Goal: Task Accomplishment & Management: Complete application form

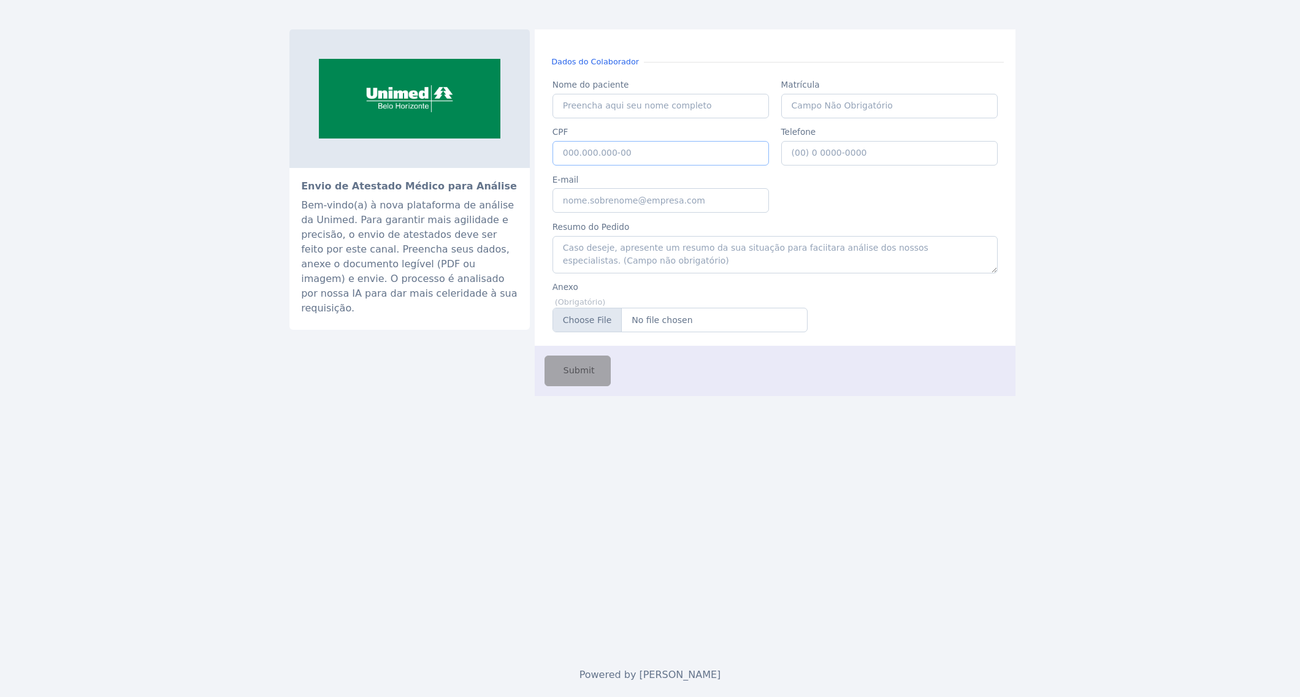
click at [607, 151] on input "CPF" at bounding box center [661, 153] width 217 height 25
click at [592, 151] on input "CPF" at bounding box center [661, 153] width 217 height 25
click at [563, 153] on input "CPF" at bounding box center [661, 153] width 217 height 25
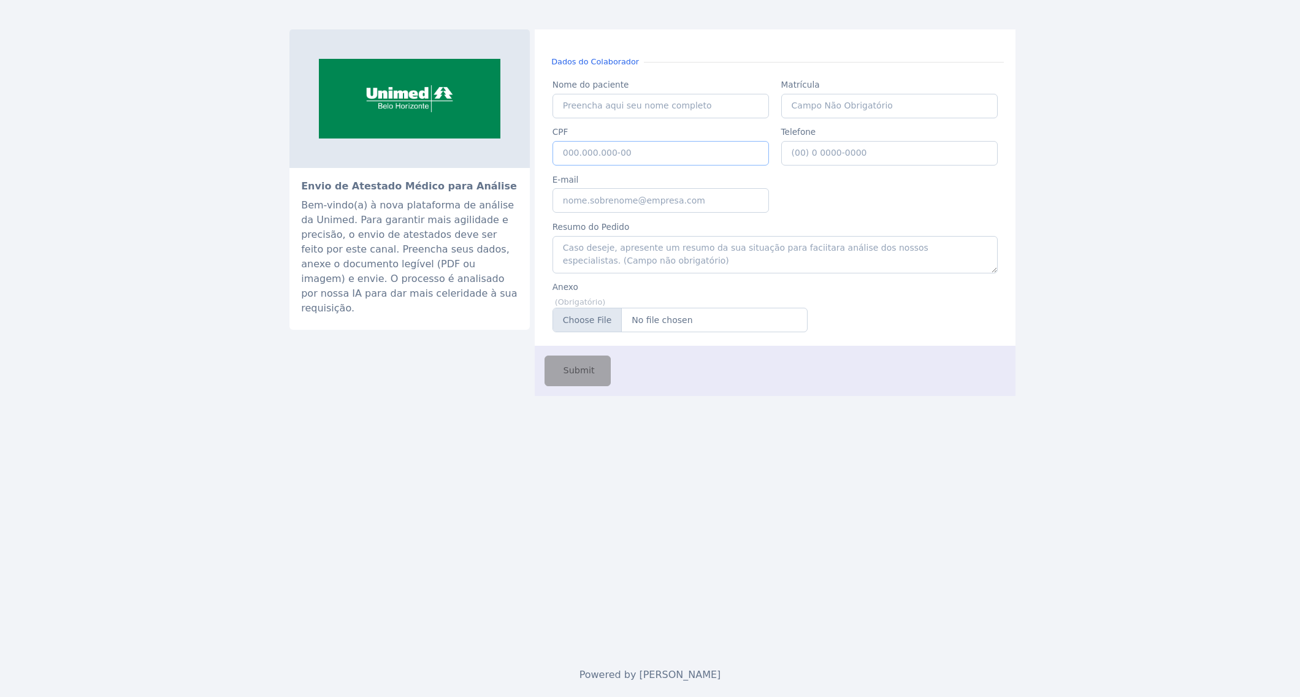
paste input "039.739.736-44"
type input "039.739.736-44"
click at [584, 107] on input "Nome do paciente" at bounding box center [661, 106] width 217 height 25
type input "[PERSON_NAME]"
click at [829, 101] on input "Matrícula" at bounding box center [889, 106] width 217 height 25
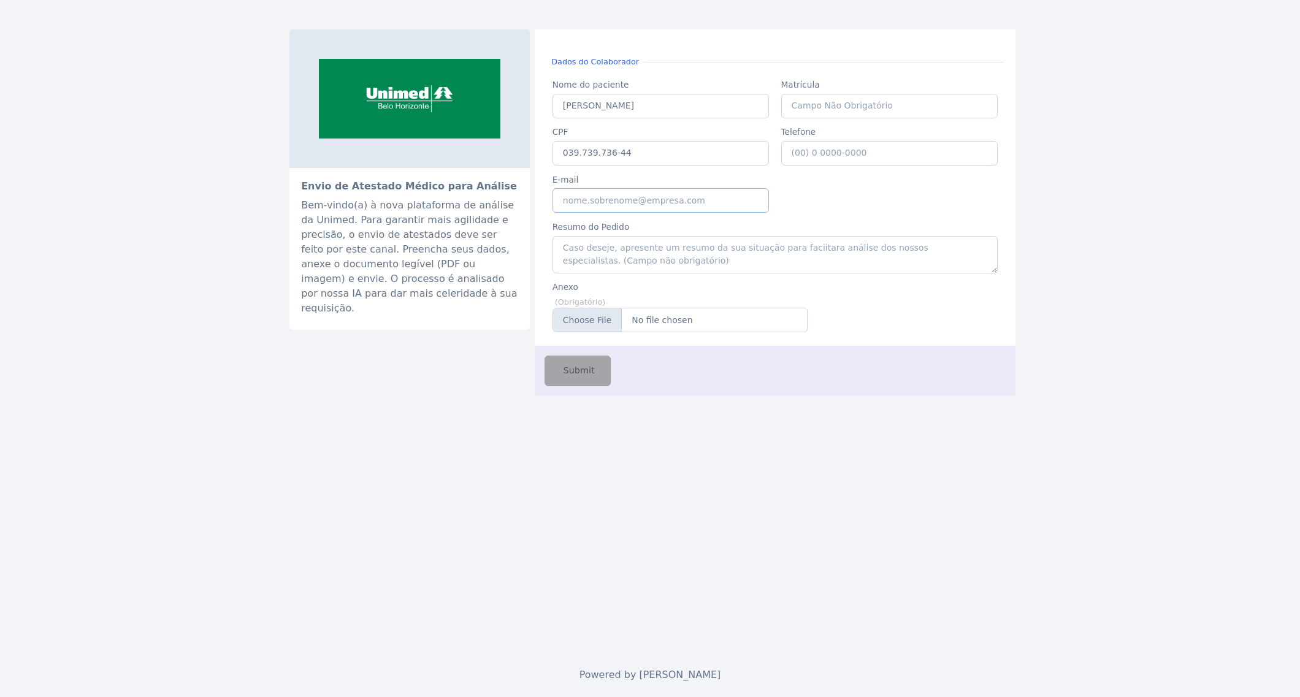
click at [584, 201] on input "E-mail" at bounding box center [661, 200] width 217 height 25
type input "[EMAIL_ADDRESS][DOMAIN_NAME]"
click at [824, 150] on input "Telefone" at bounding box center [889, 153] width 217 height 25
click at [657, 321] on input "Anexo" at bounding box center [680, 320] width 255 height 25
type input "C:\fakepath\cidF_anapaula.pdf"
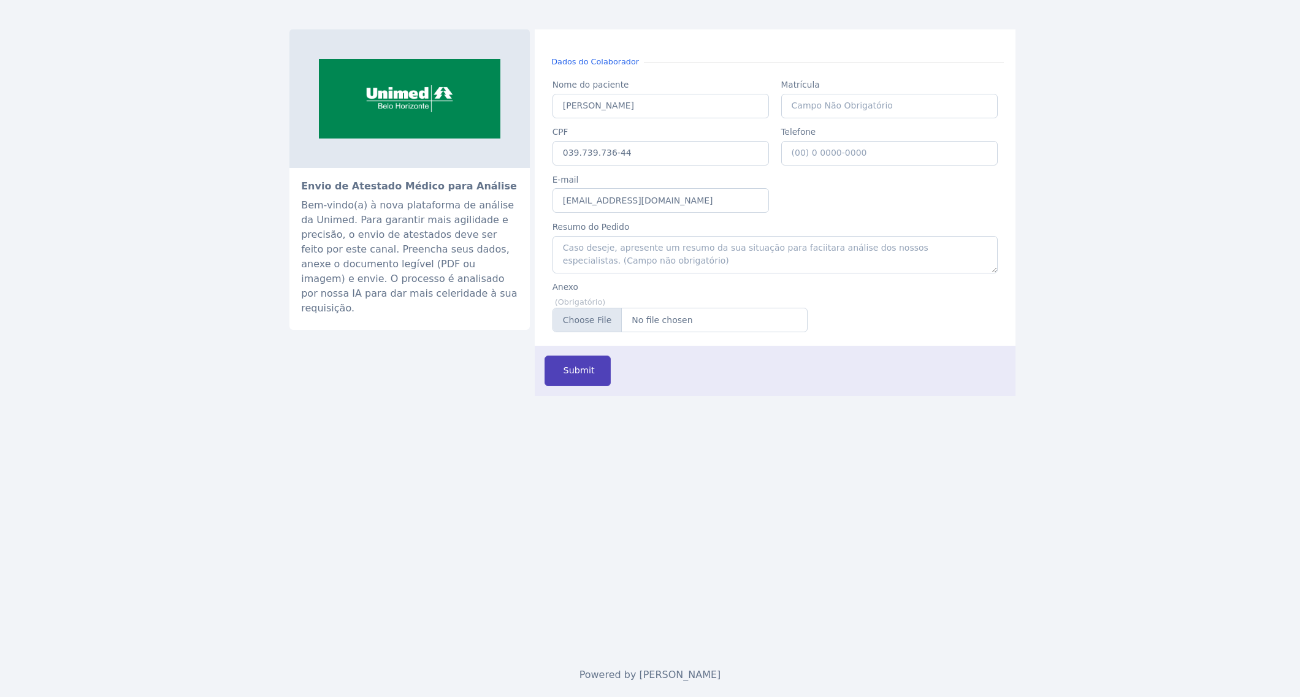
click at [577, 375] on span "Submit" at bounding box center [578, 370] width 34 height 13
click at [610, 112] on input "Nome do paciente" at bounding box center [661, 106] width 217 height 25
click at [623, 156] on input "CPF" at bounding box center [661, 153] width 217 height 25
paste input "027.015.956-81"
type input "027.015.956-81"
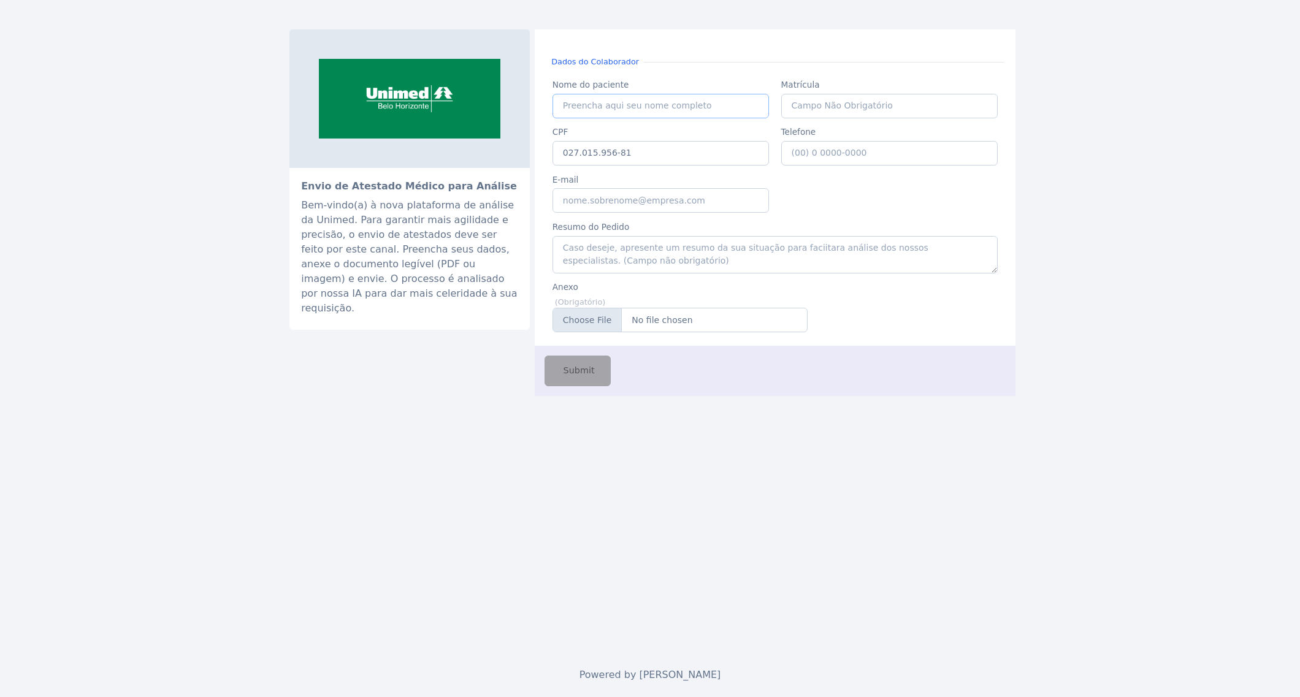
click at [587, 105] on input "Nome do paciente" at bounding box center [661, 106] width 217 height 25
type input "Ana Lucia Costa de Oliveira"
type input "[EMAIL_ADDRESS][DOMAIN_NAME]"
click at [675, 322] on input "Anexo" at bounding box center [680, 320] width 255 height 25
type input "C:\fakepath\atestadoUmDia (2) (1).pdf"
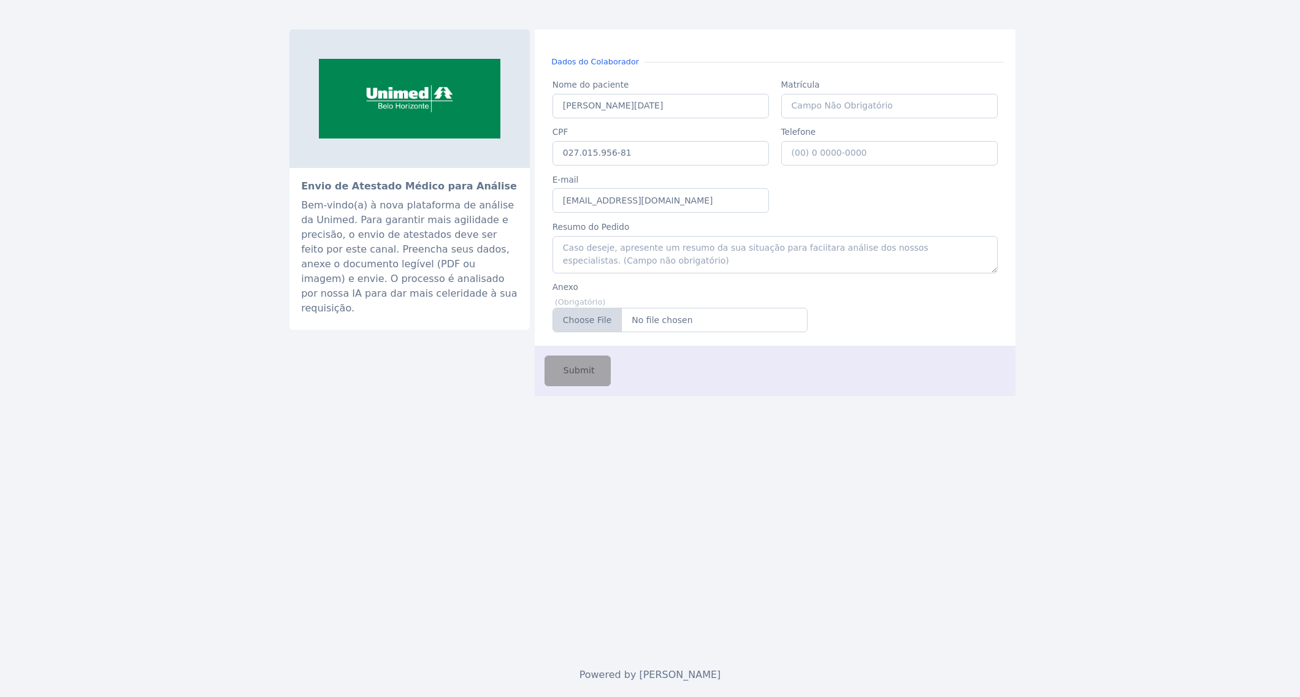
click at [570, 526] on div "Envio de Atestado Médico para Análise Bem-vindo(a) à nova plataforma de análise…" at bounding box center [650, 326] width 736 height 653
